Goal: Check status: Check status

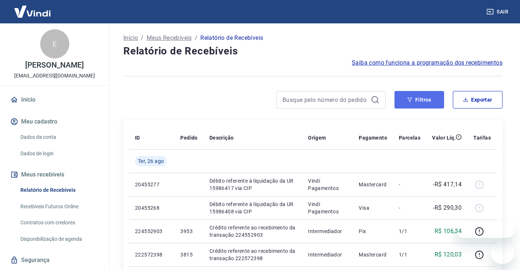
click at [413, 101] on button "Filtros" at bounding box center [419, 100] width 50 height 18
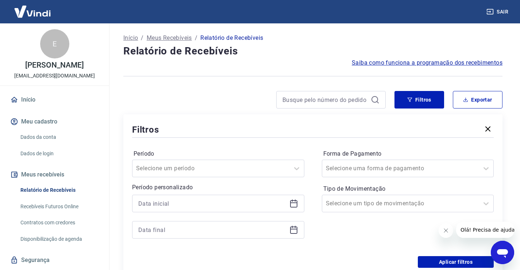
click at [295, 203] on icon at bounding box center [293, 202] width 7 height 1
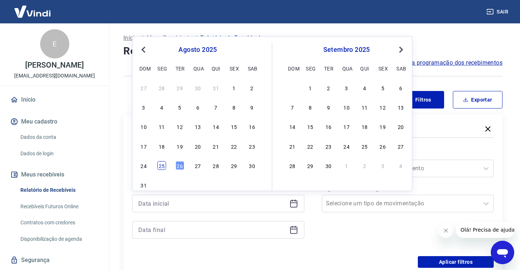
click at [164, 163] on div "25" at bounding box center [161, 165] width 9 height 9
click at [164, 163] on div at bounding box center [211, 168] width 150 height 10
type input "[DATE]"
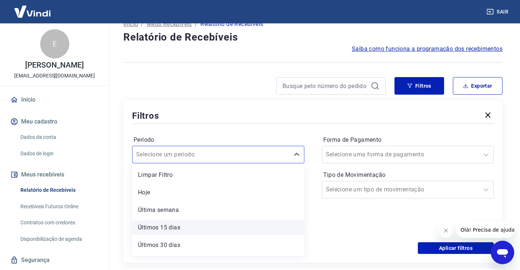
scroll to position [17, 0]
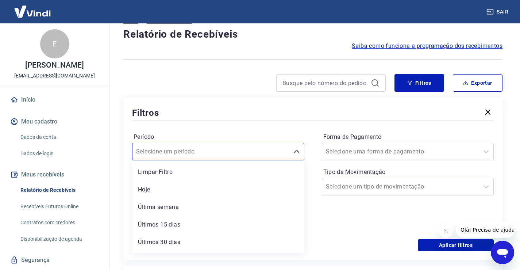
click at [266, 113] on div "Filtros" at bounding box center [313, 112] width 362 height 13
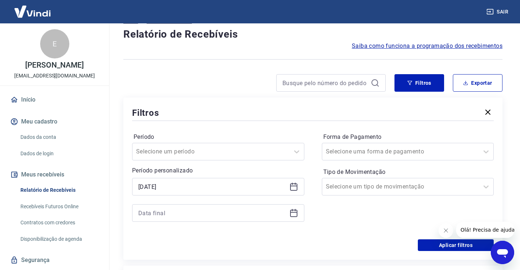
click at [298, 212] on icon at bounding box center [293, 212] width 9 height 9
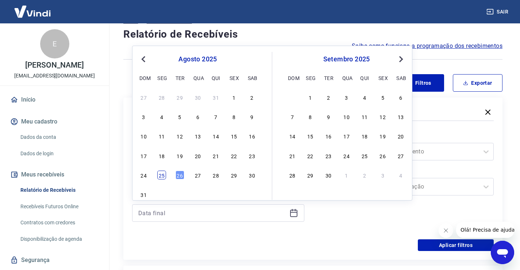
click at [164, 175] on div "25" at bounding box center [161, 174] width 9 height 9
click at [164, 175] on div "Período personalizado Selected date: [DATE] [DATE] Previous Month Next Month [D…" at bounding box center [218, 193] width 172 height 55
type input "[DATE]"
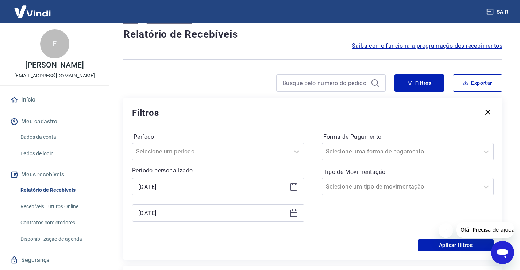
scroll to position [53, 0]
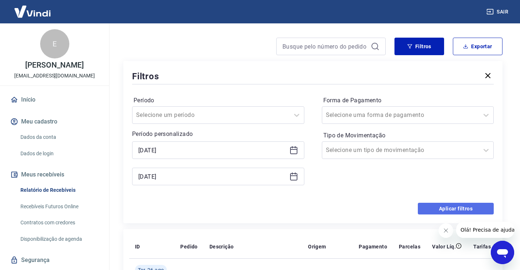
click at [436, 208] on button "Aplicar filtros" at bounding box center [456, 208] width 76 height 12
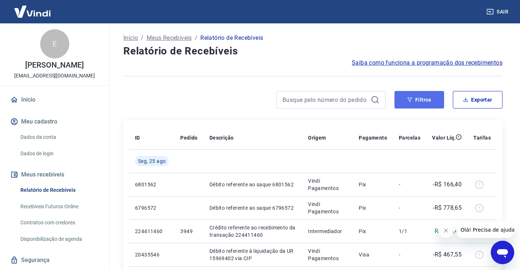
click at [429, 101] on button "Filtros" at bounding box center [419, 100] width 50 height 18
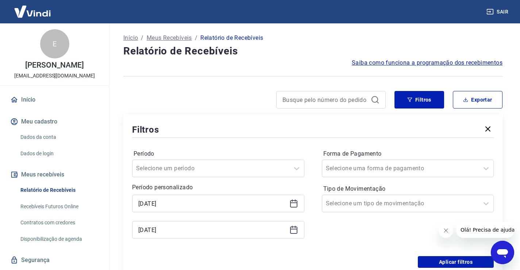
click at [295, 202] on icon at bounding box center [293, 202] width 7 height 1
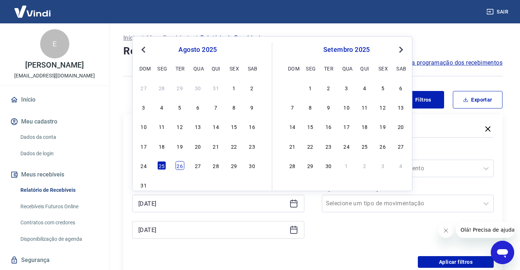
click at [180, 164] on div "26" at bounding box center [179, 165] width 9 height 9
click at [180, 164] on input "Período" at bounding box center [173, 168] width 74 height 9
type input "[DATE]"
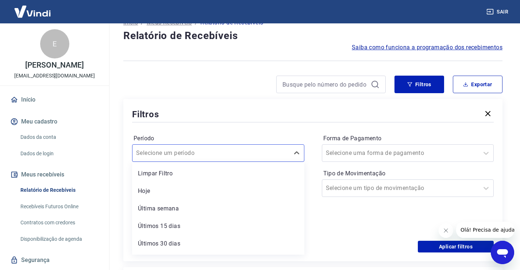
scroll to position [17, 0]
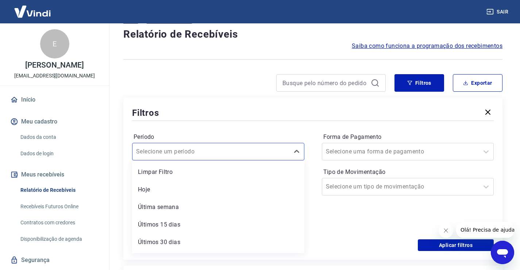
click at [274, 113] on div "Filtros" at bounding box center [313, 112] width 362 height 13
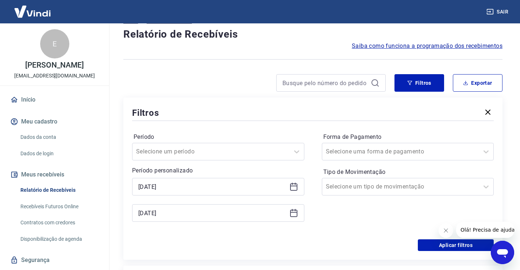
click at [294, 215] on icon at bounding box center [293, 212] width 9 height 9
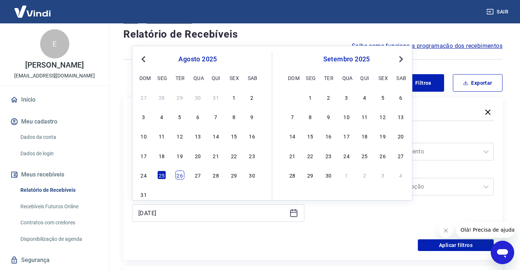
click at [175, 177] on div "26" at bounding box center [179, 174] width 9 height 9
click at [175, 177] on div "Período personalizado Selected date: [DATE] [DATE] [DATE] Previous Month Next M…" at bounding box center [218, 193] width 172 height 55
type input "[DATE]"
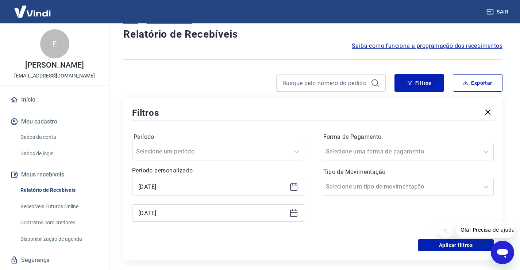
click at [254, 99] on div "Filtros Período Selecione um período Período personalizado Selected date: [DATE…" at bounding box center [312, 178] width 379 height 162
click at [438, 248] on button "Aplicar filtros" at bounding box center [456, 245] width 76 height 12
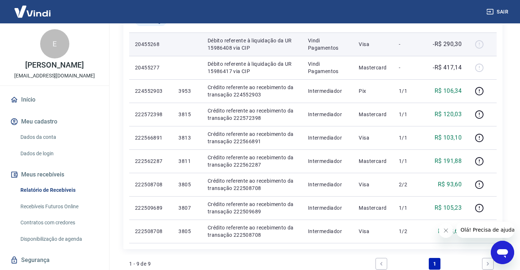
scroll to position [182, 0]
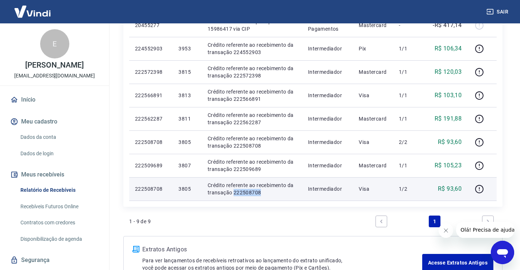
drag, startPoint x: 262, startPoint y: 193, endPoint x: 233, endPoint y: 191, distance: 28.9
click at [233, 191] on p "Crédito referente ao recebimento da transação 222508708" at bounding box center [252, 188] width 89 height 15
copy p "222508708"
click at [480, 189] on icon "button" at bounding box center [479, 188] width 9 height 9
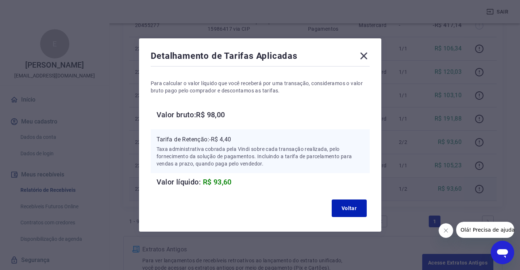
click at [361, 55] on icon at bounding box center [364, 56] width 12 height 12
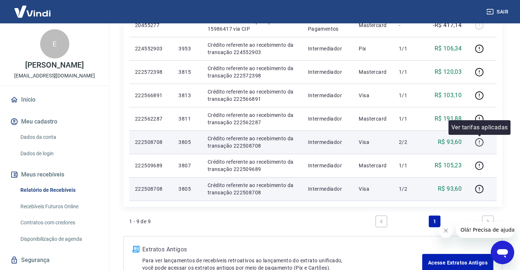
click at [478, 142] on icon "button" at bounding box center [479, 142] width 9 height 9
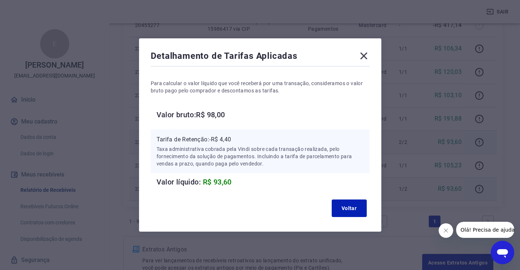
click at [365, 56] on icon at bounding box center [364, 56] width 12 height 12
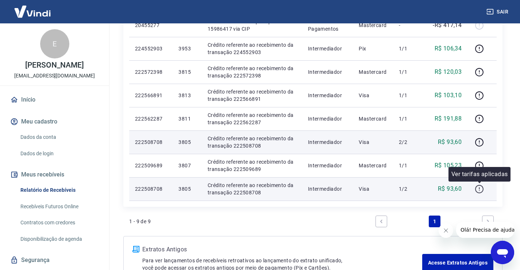
click at [477, 190] on icon "button" at bounding box center [479, 188] width 9 height 9
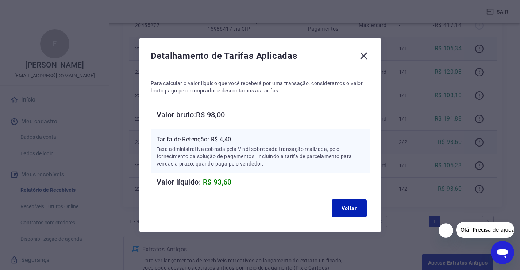
click at [365, 57] on icon at bounding box center [363, 56] width 7 height 7
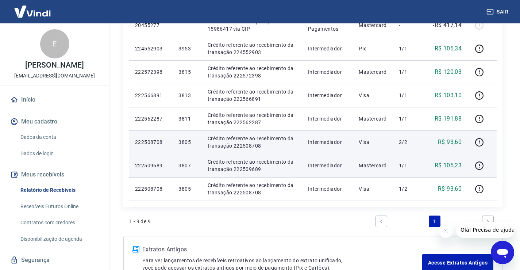
scroll to position [146, 0]
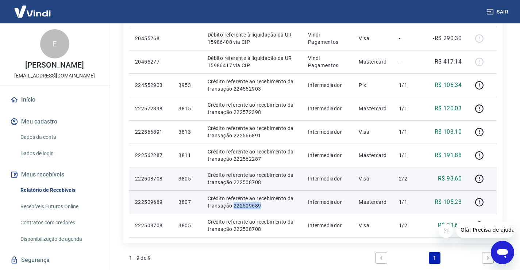
drag, startPoint x: 264, startPoint y: 206, endPoint x: 233, endPoint y: 207, distance: 31.0
click at [233, 207] on p "Crédito referente ao recebimento da transação 222509689" at bounding box center [252, 201] width 89 height 15
copy p "222509689"
click at [477, 201] on icon "button" at bounding box center [479, 201] width 9 height 9
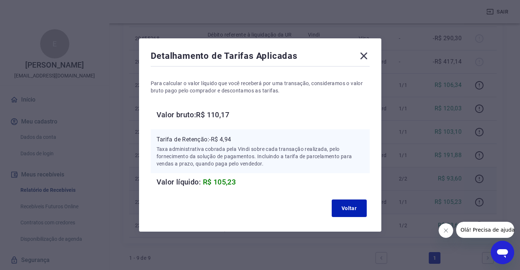
click at [367, 57] on icon at bounding box center [363, 56] width 7 height 7
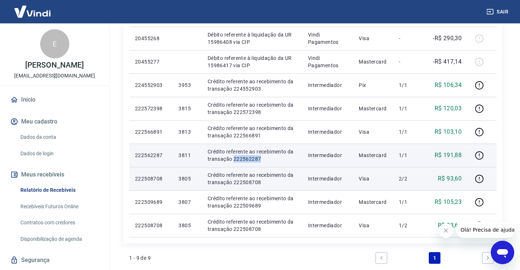
drag, startPoint x: 261, startPoint y: 159, endPoint x: 234, endPoint y: 159, distance: 27.0
click at [234, 159] on p "Crédito referente ao recebimento da transação 222562287" at bounding box center [252, 155] width 89 height 15
copy p "222562287"
click at [478, 155] on icon "button" at bounding box center [479, 155] width 9 height 9
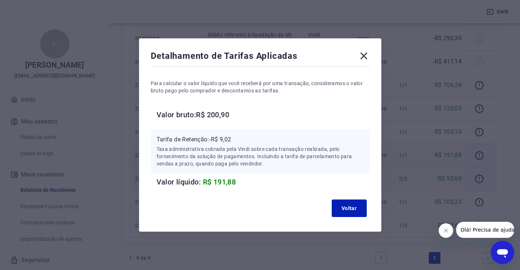
click at [360, 62] on div "Detalhamento de Tarifas Aplicadas" at bounding box center [260, 57] width 219 height 15
click at [365, 55] on icon at bounding box center [363, 56] width 7 height 7
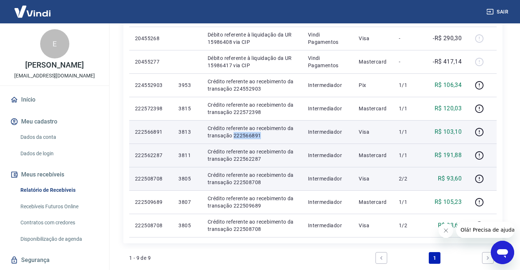
drag, startPoint x: 268, startPoint y: 134, endPoint x: 233, endPoint y: 135, distance: 35.0
click at [233, 135] on p "Crédito referente ao recebimento da transação 222566891" at bounding box center [252, 131] width 89 height 15
copy p "222566891"
click at [479, 131] on icon "button" at bounding box center [479, 131] width 9 height 9
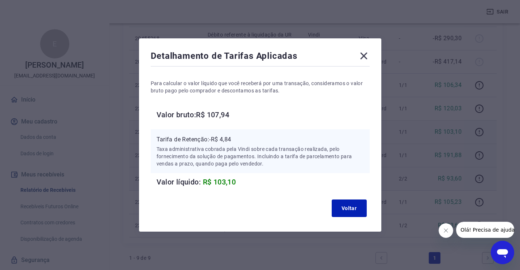
click at [363, 57] on icon at bounding box center [364, 56] width 12 height 12
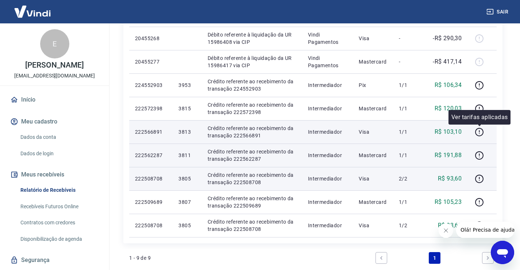
scroll to position [109, 0]
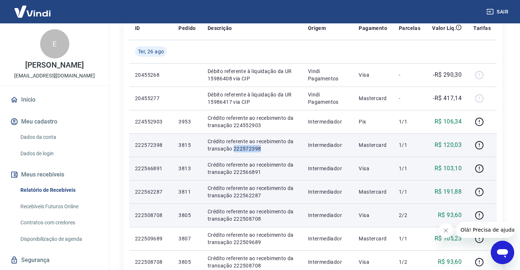
drag, startPoint x: 270, startPoint y: 147, endPoint x: 234, endPoint y: 147, distance: 36.5
click at [234, 147] on p "Crédito referente ao recebimento da transação 222572398" at bounding box center [252, 145] width 89 height 15
copy p "222572398"
click at [478, 144] on icon "button" at bounding box center [479, 144] width 9 height 9
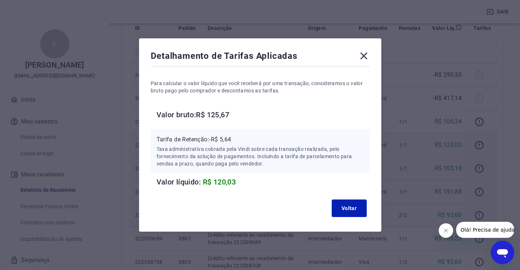
click at [366, 53] on icon at bounding box center [364, 56] width 12 height 12
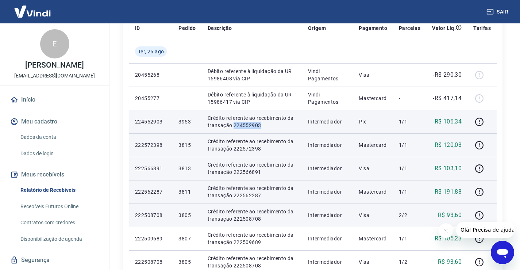
drag, startPoint x: 257, startPoint y: 125, endPoint x: 233, endPoint y: 127, distance: 23.7
click at [233, 127] on p "Crédito referente ao recebimento da transação 224552903" at bounding box center [252, 121] width 89 height 15
copy p "224552903"
click at [479, 121] on icon "button" at bounding box center [479, 121] width 1 height 2
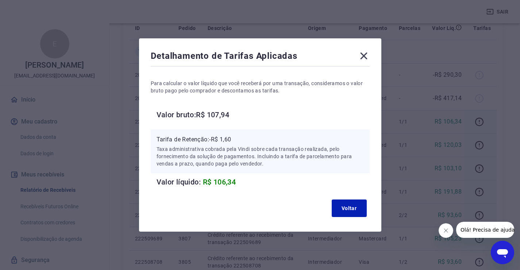
click at [366, 58] on icon at bounding box center [364, 56] width 12 height 12
